Goal: Answer question/provide support

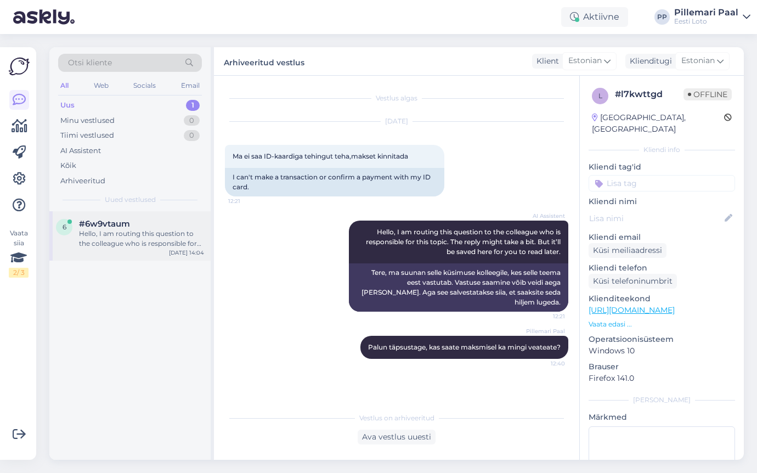
click at [142, 236] on div "Hello, I am routing this question to the colleague who is responsible for this …" at bounding box center [141, 239] width 125 height 20
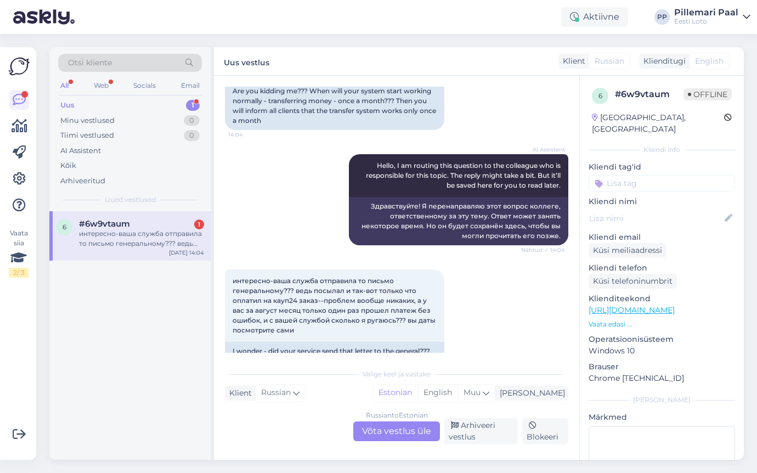
scroll to position [175, 0]
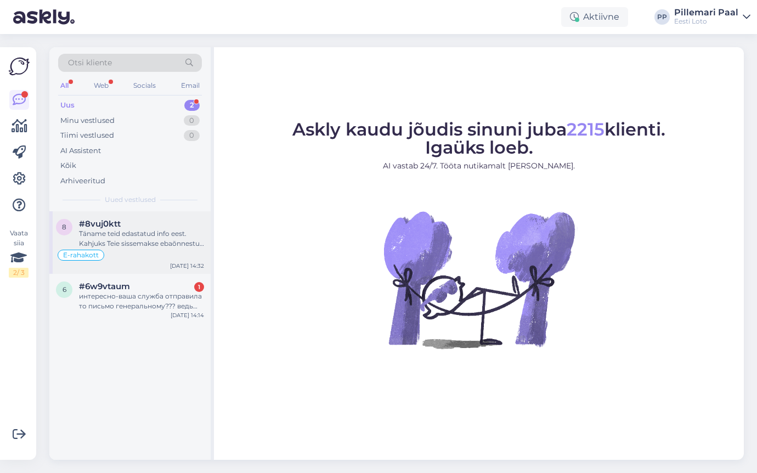
click at [146, 236] on div "Täname teid edastatud info eest. Kahjuks Teie sissemakse ebaõnnestus tehnilise …" at bounding box center [141, 239] width 125 height 20
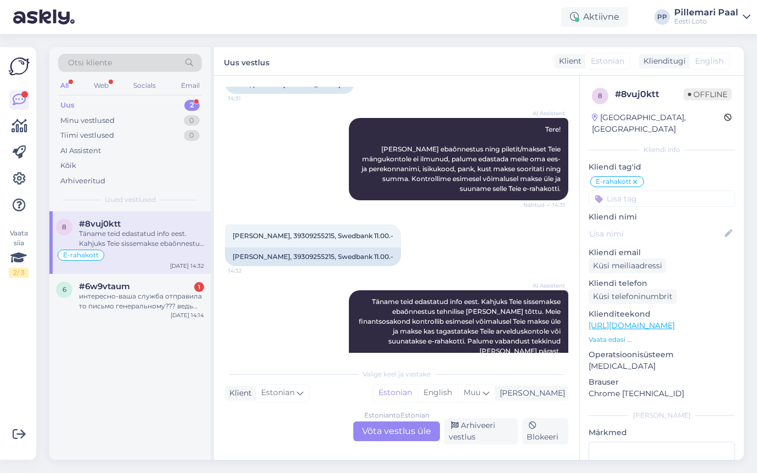
scroll to position [502, 0]
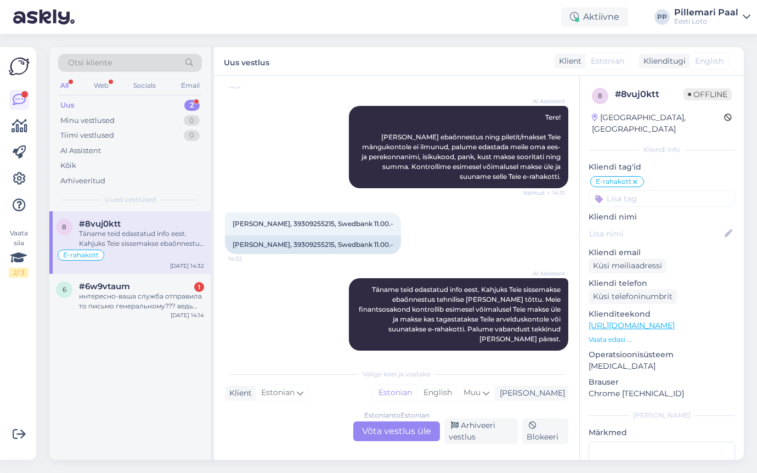
click at [373, 429] on div "Estonian to Estonian Võta vestlus üle" at bounding box center [396, 431] width 87 height 20
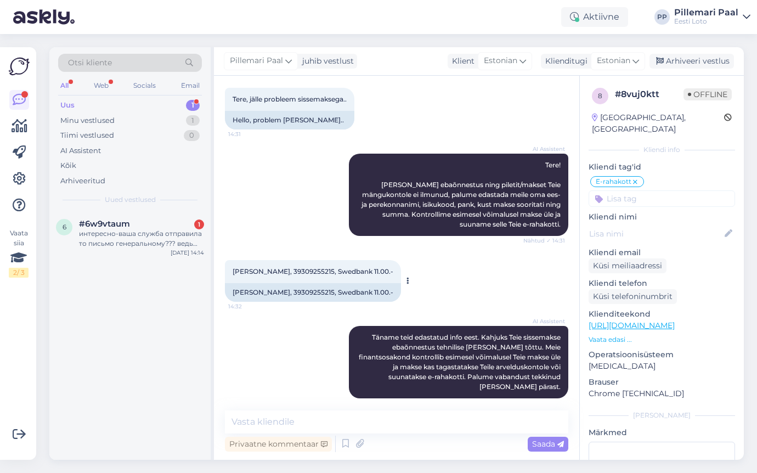
click at [302, 264] on div "Raigo Kuusik, 39309255215, Swedbank 11.00.- 14:32" at bounding box center [313, 271] width 176 height 23
click at [302, 275] on span "Raigo Kuusik, 39309255215, Swedbank 11.00.-" at bounding box center [313, 271] width 161 height 8
copy span "39309255215"
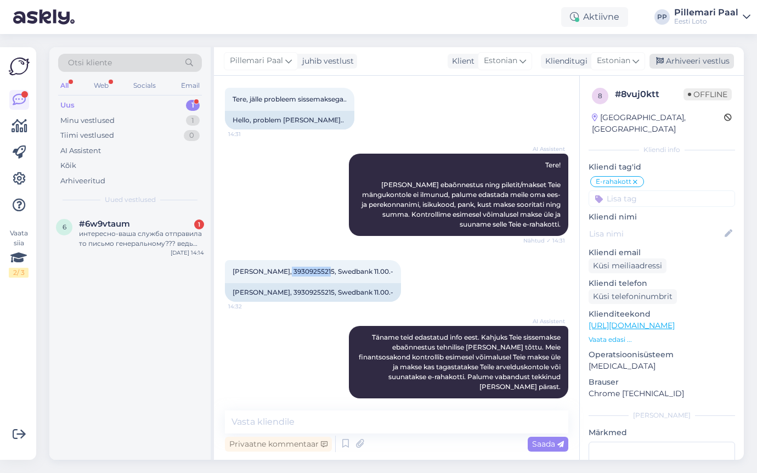
click at [684, 58] on div "Arhiveeri vestlus" at bounding box center [692, 61] width 84 height 15
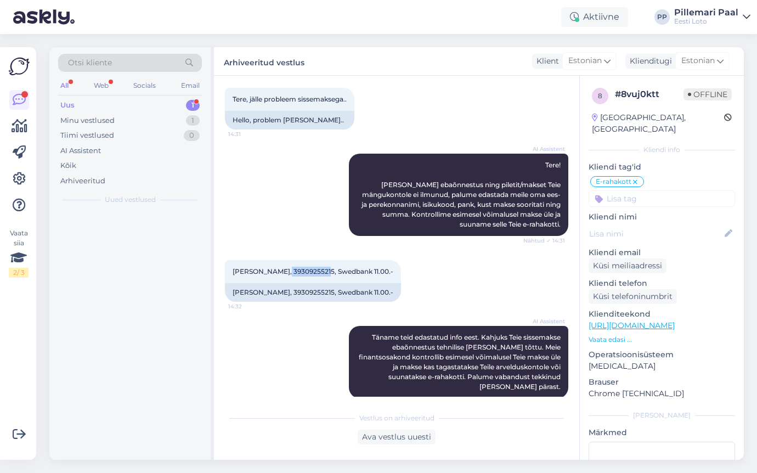
scroll to position [458, 0]
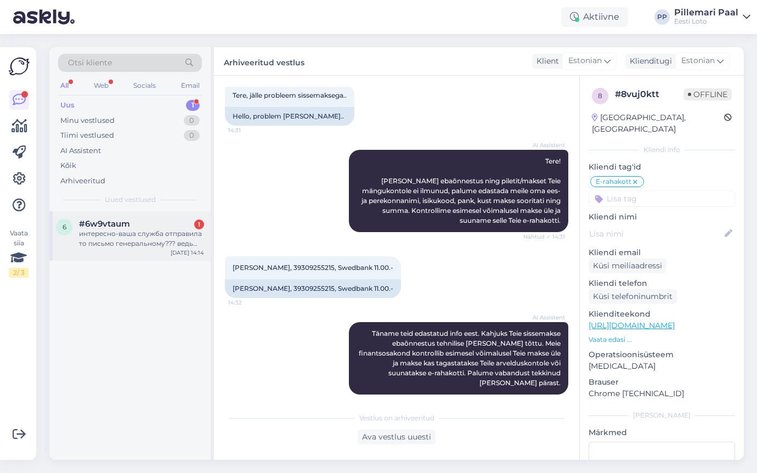
click at [120, 240] on div "интересно-ваша служба отправила то письмо генеральному??? ведь посылал и так-во…" at bounding box center [141, 239] width 125 height 20
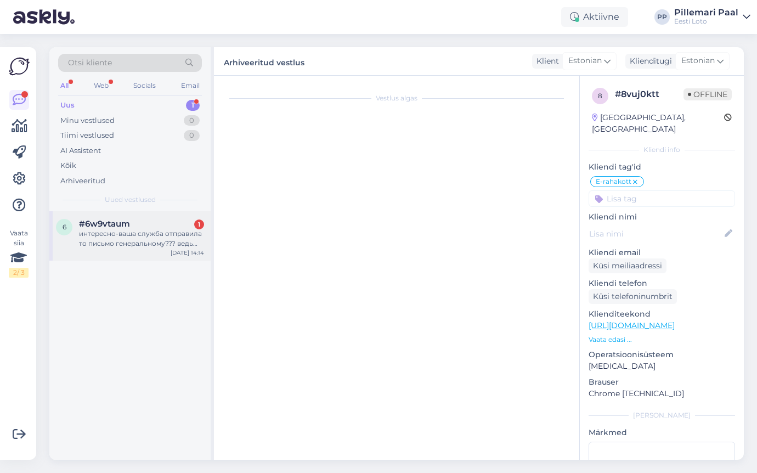
scroll to position [175, 0]
